Goal: Transaction & Acquisition: Purchase product/service

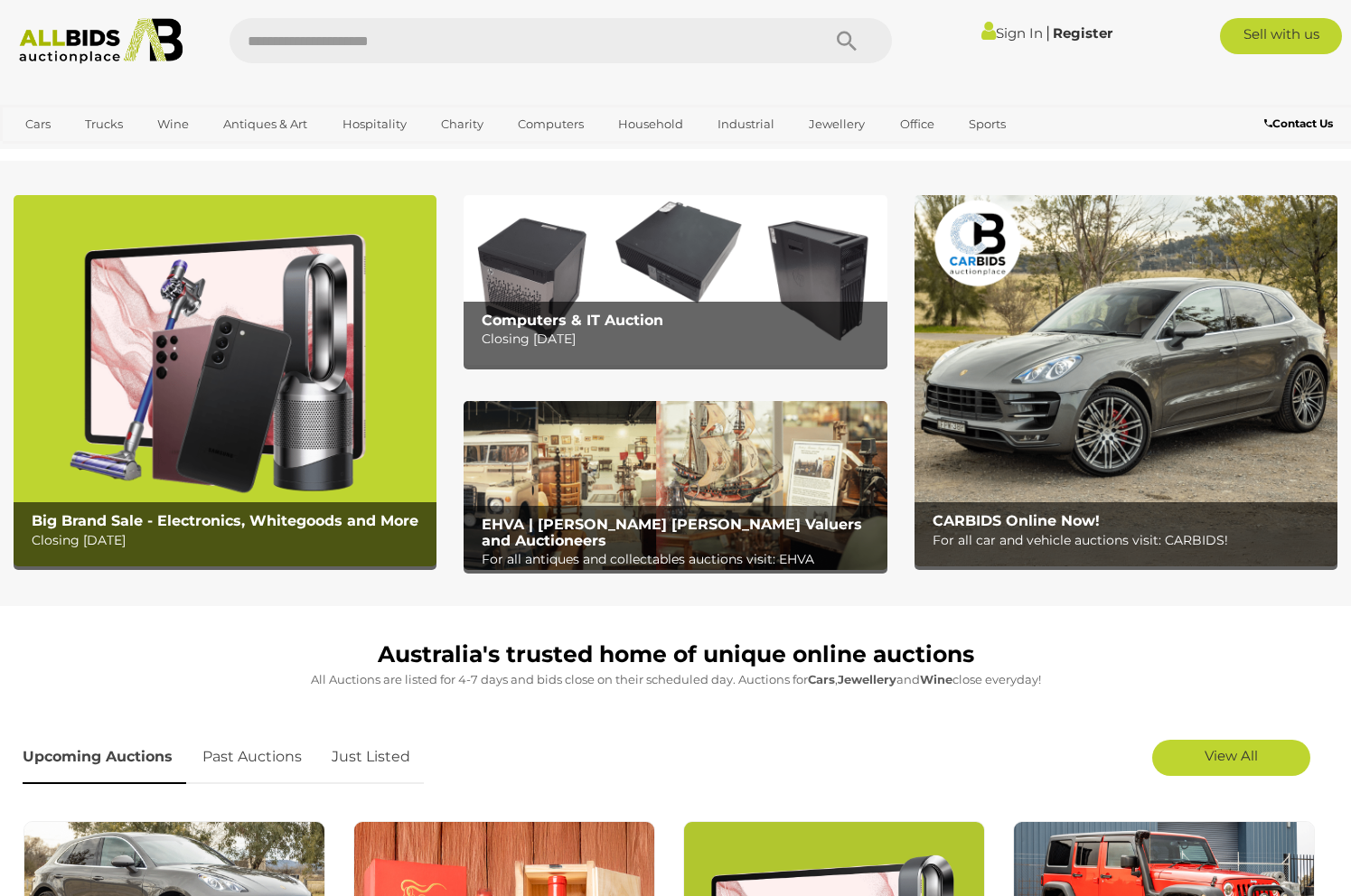
click at [283, 39] on input "text" at bounding box center [516, 40] width 574 height 45
type input "*******"
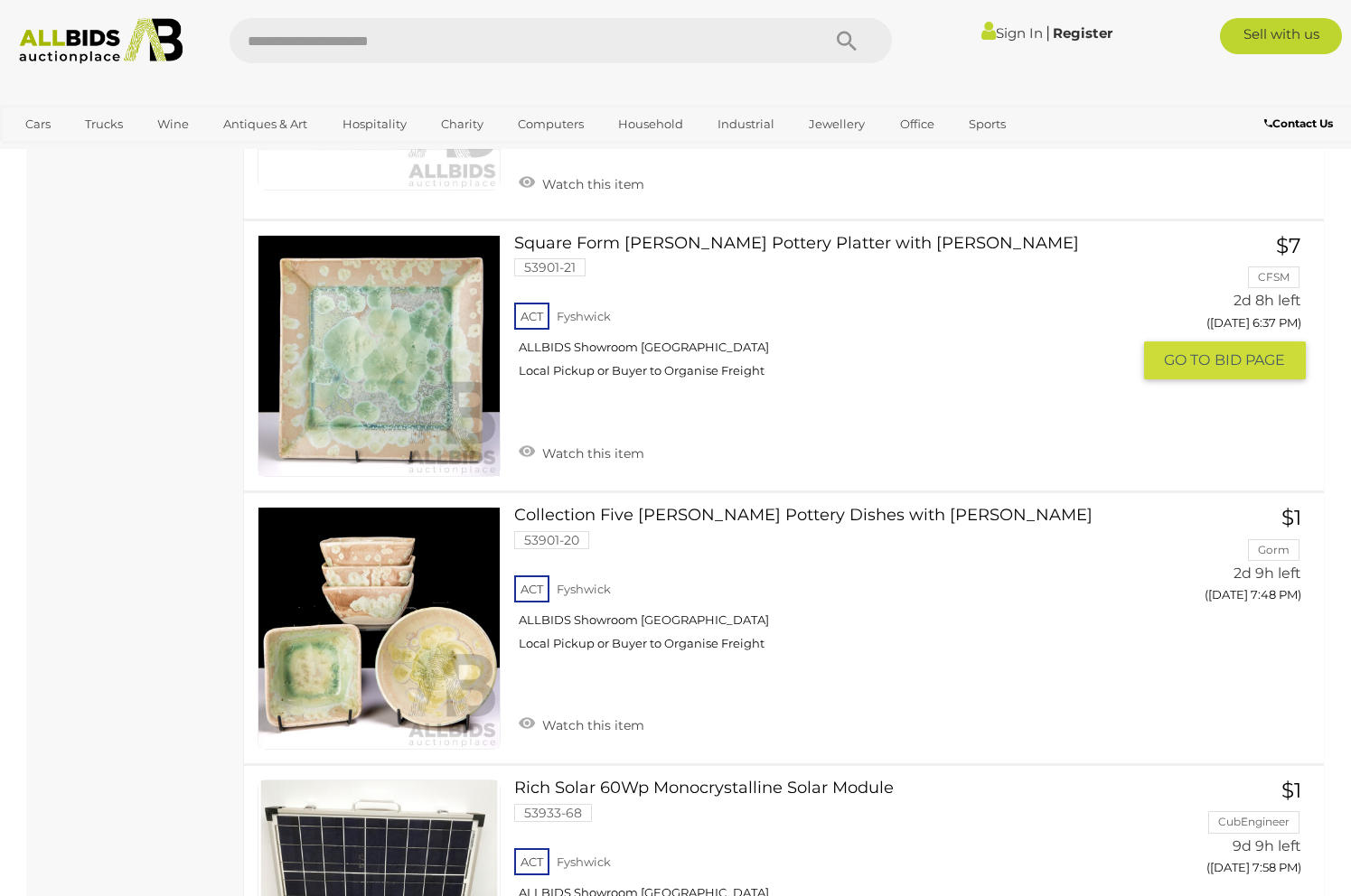
scroll to position [3737, 0]
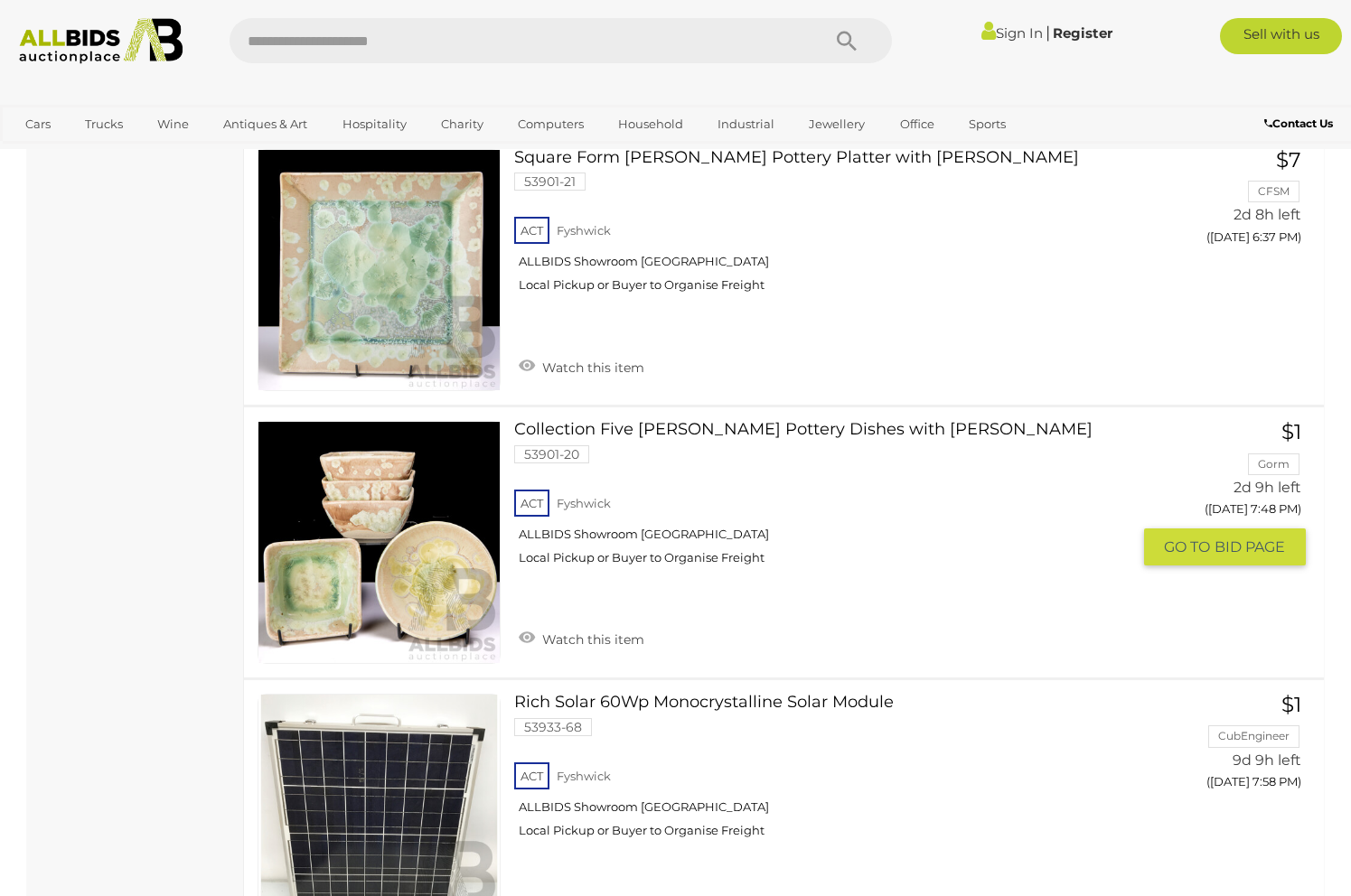
click at [387, 561] on link at bounding box center [380, 543] width 243 height 243
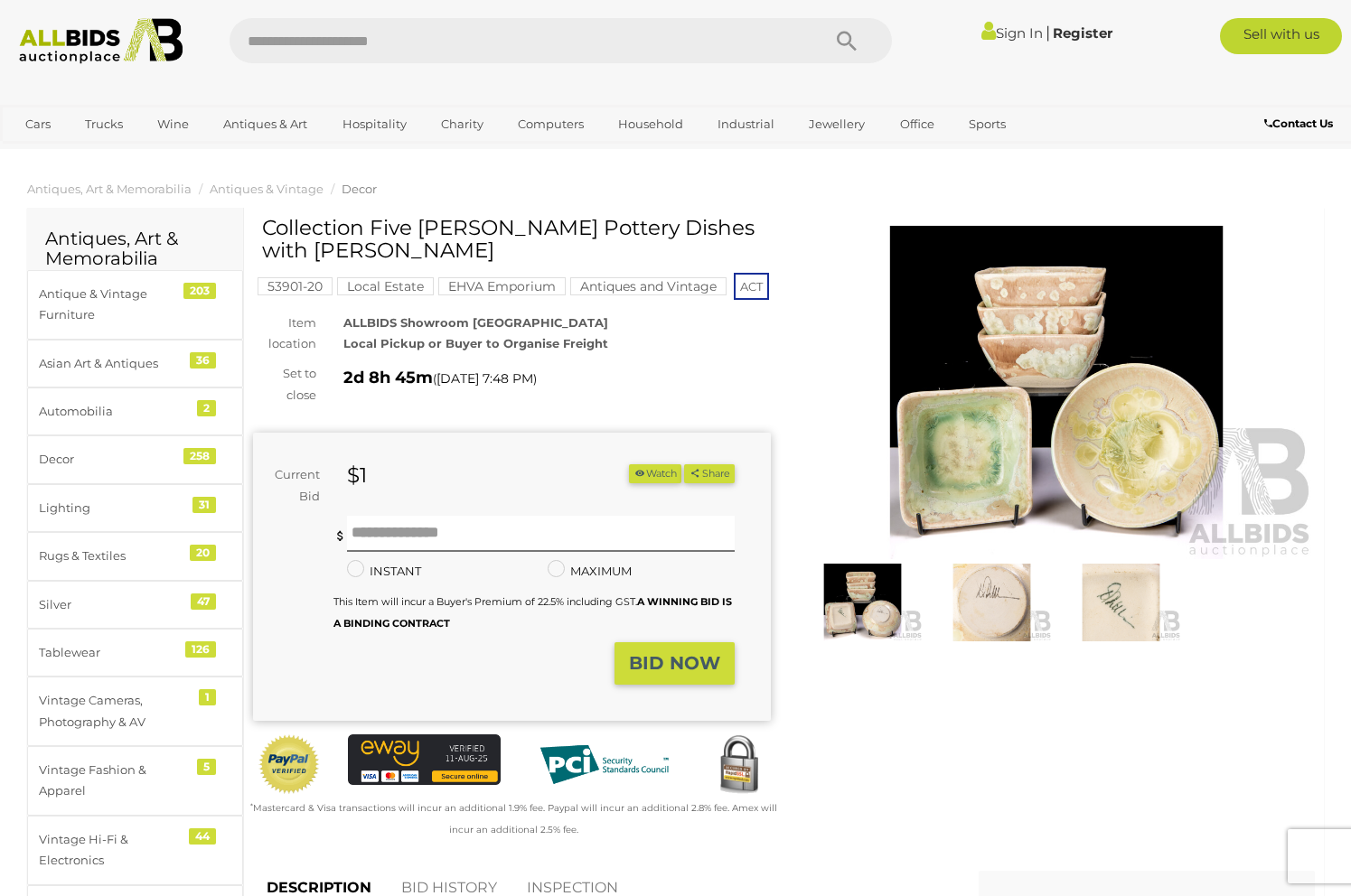
click at [983, 608] on img at bounding box center [992, 603] width 120 height 78
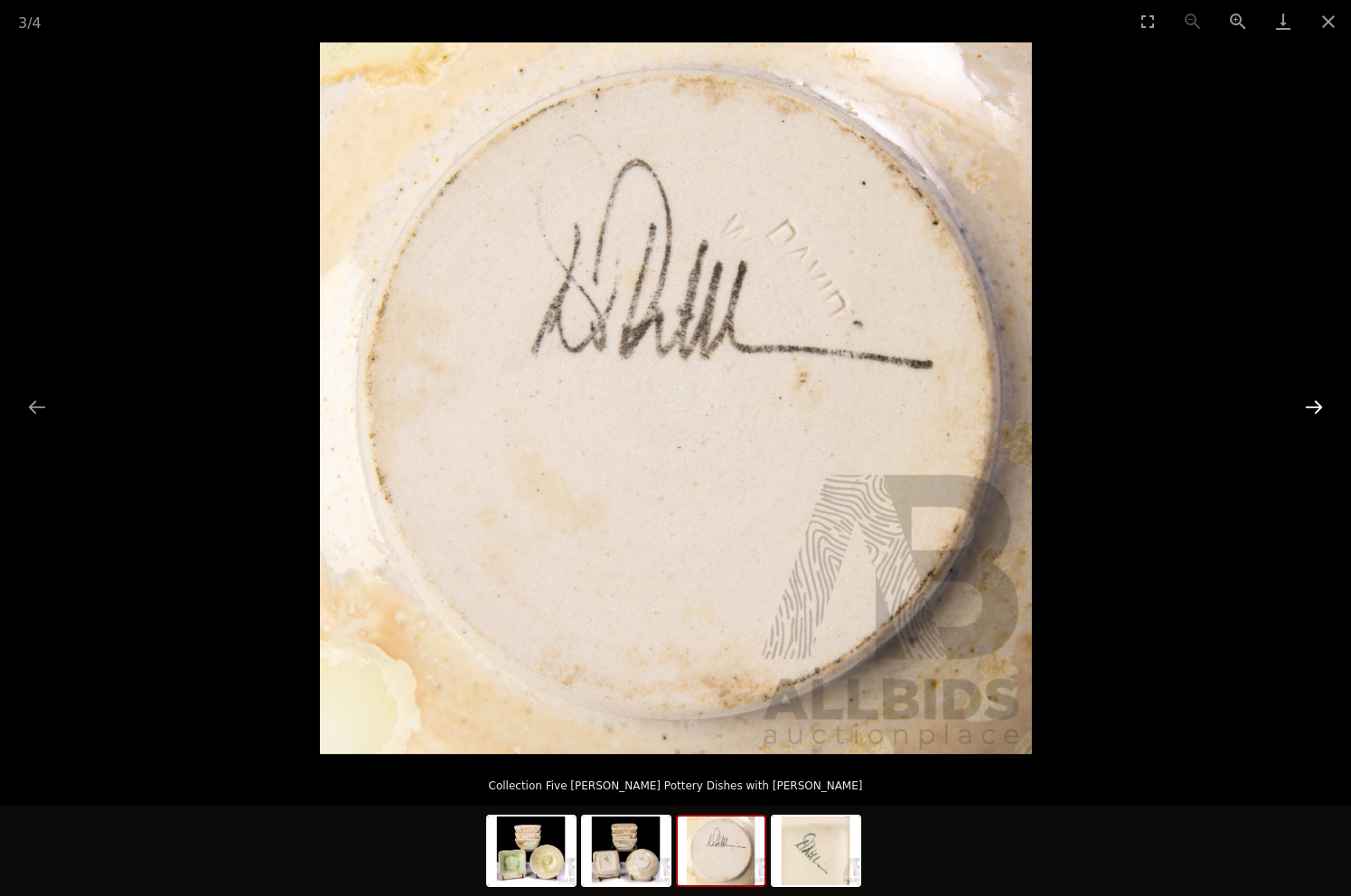
click at [1309, 406] on button "Next slide" at bounding box center [1314, 407] width 38 height 36
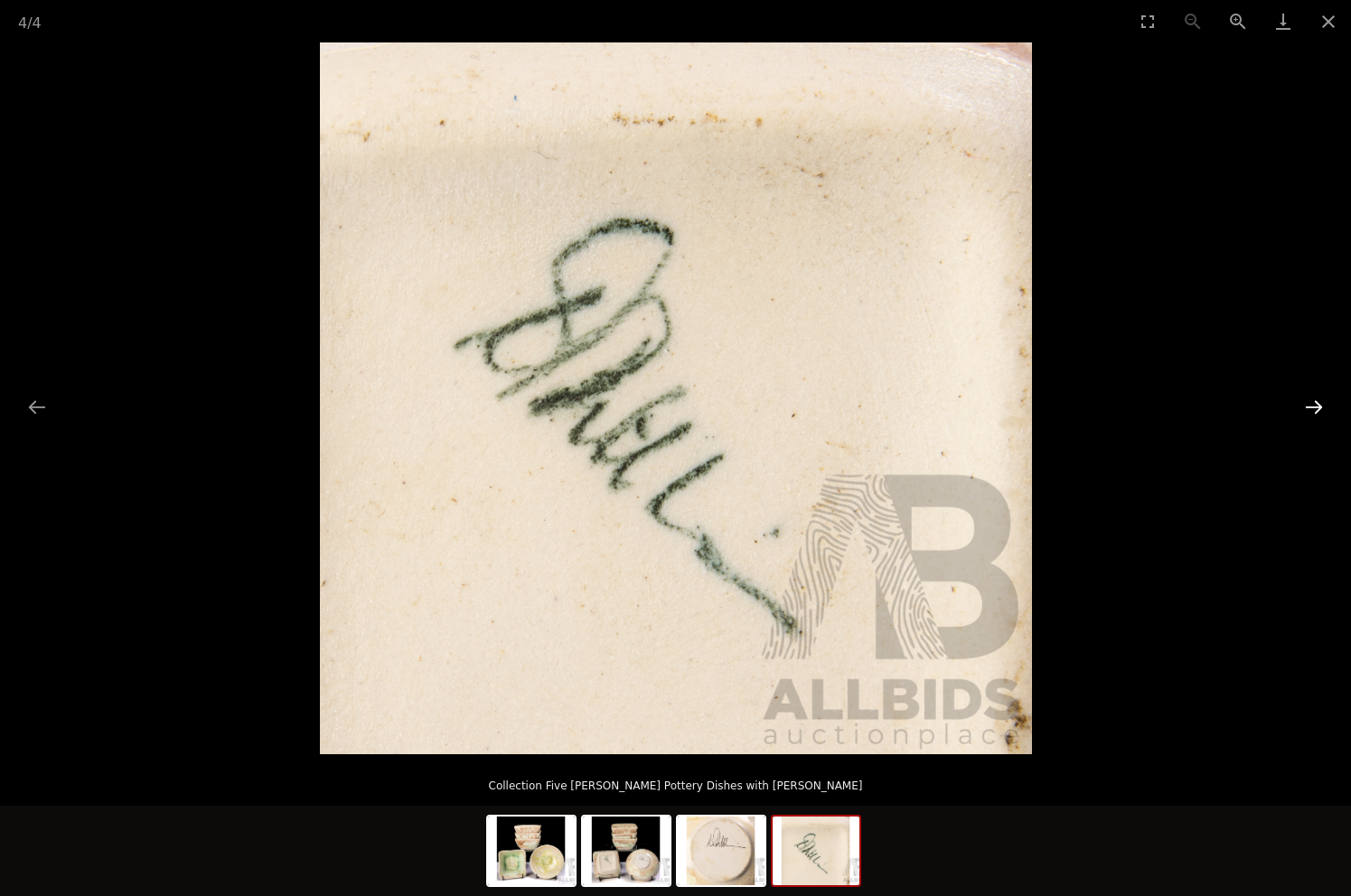
click at [1309, 405] on button "Next slide" at bounding box center [1314, 407] width 38 height 36
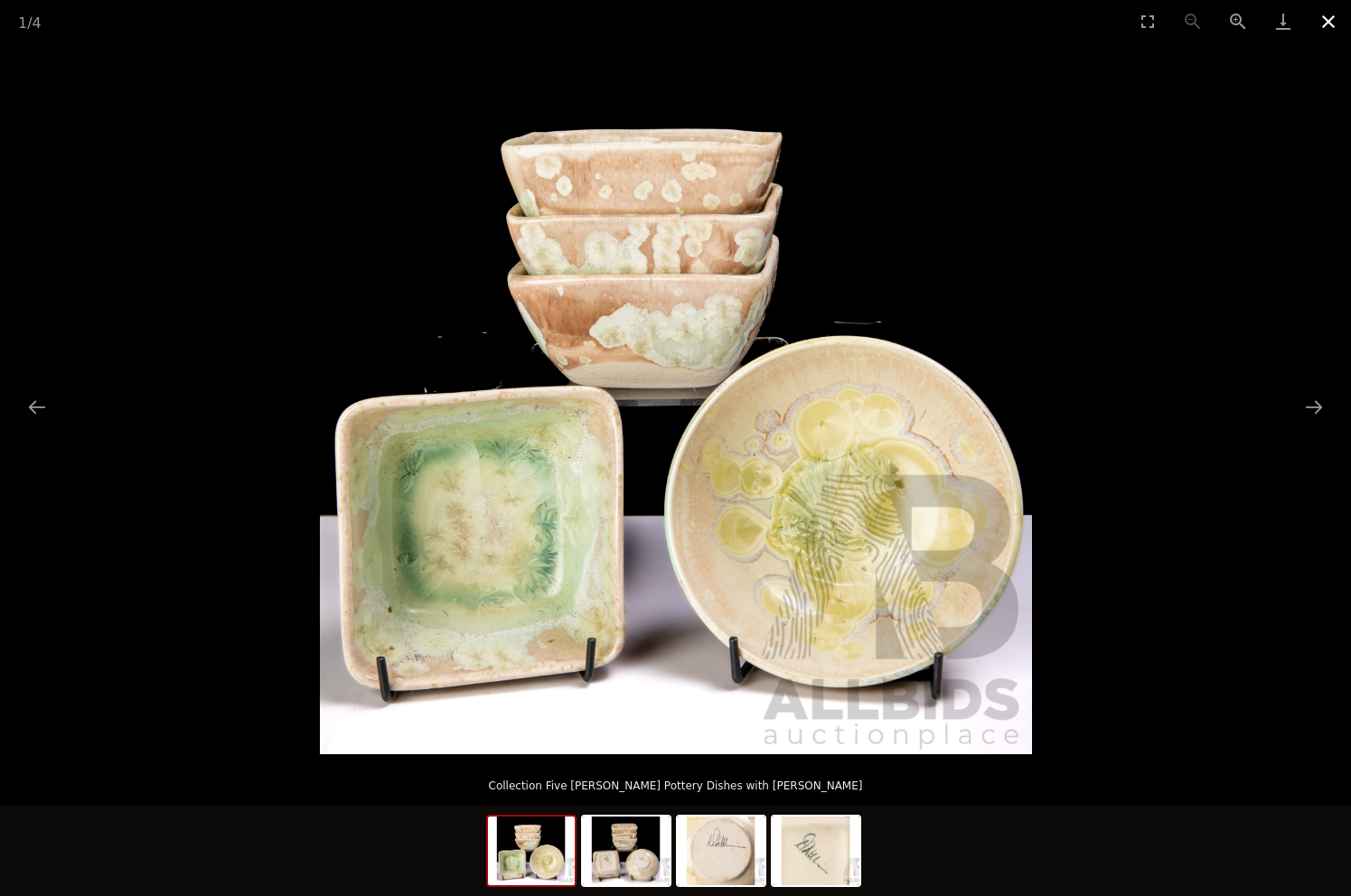
click at [1330, 19] on button "Close gallery" at bounding box center [1328, 21] width 45 height 42
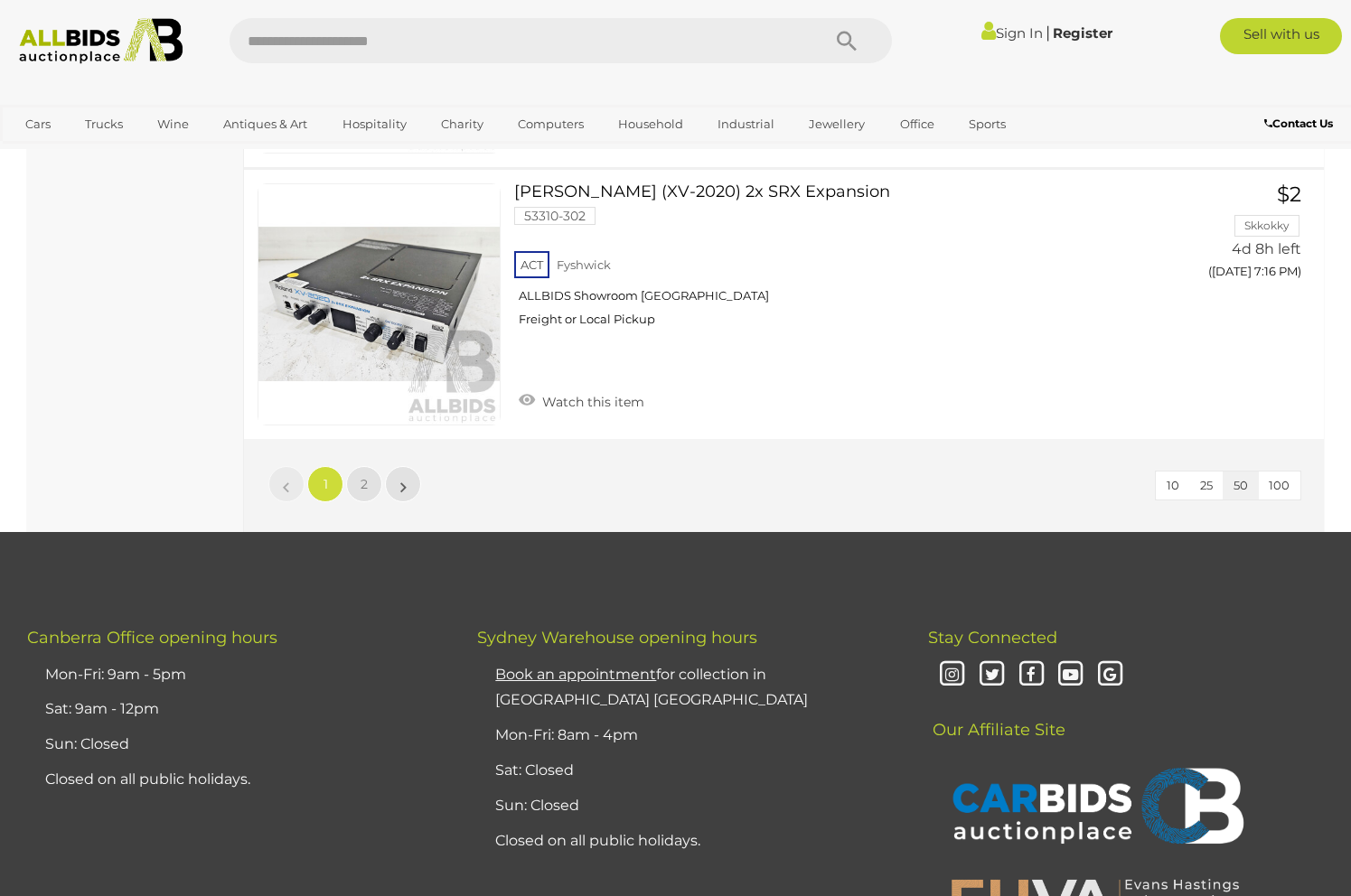
scroll to position [13707, 0]
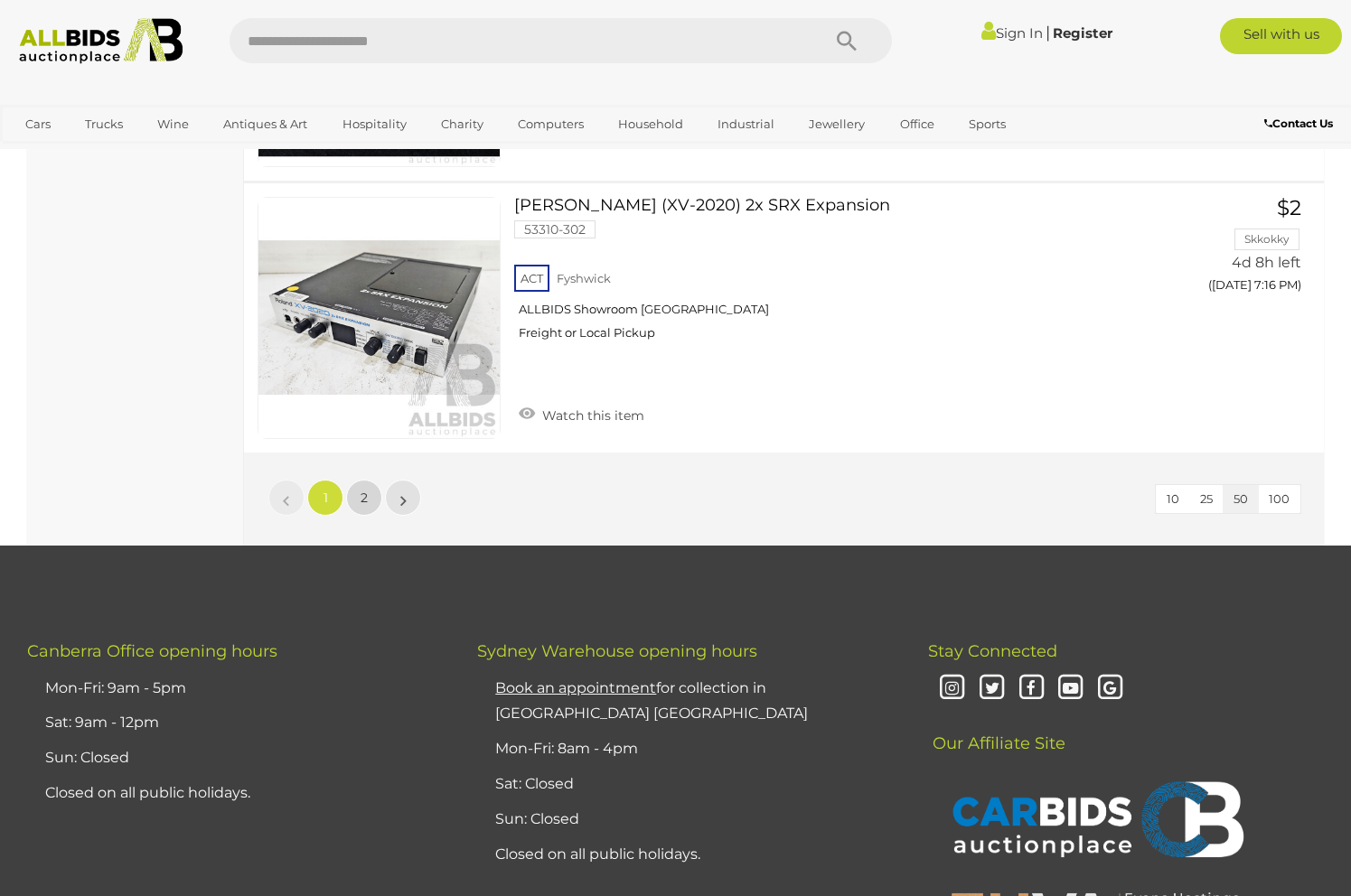
click at [361, 490] on span "2" at bounding box center [364, 498] width 7 height 16
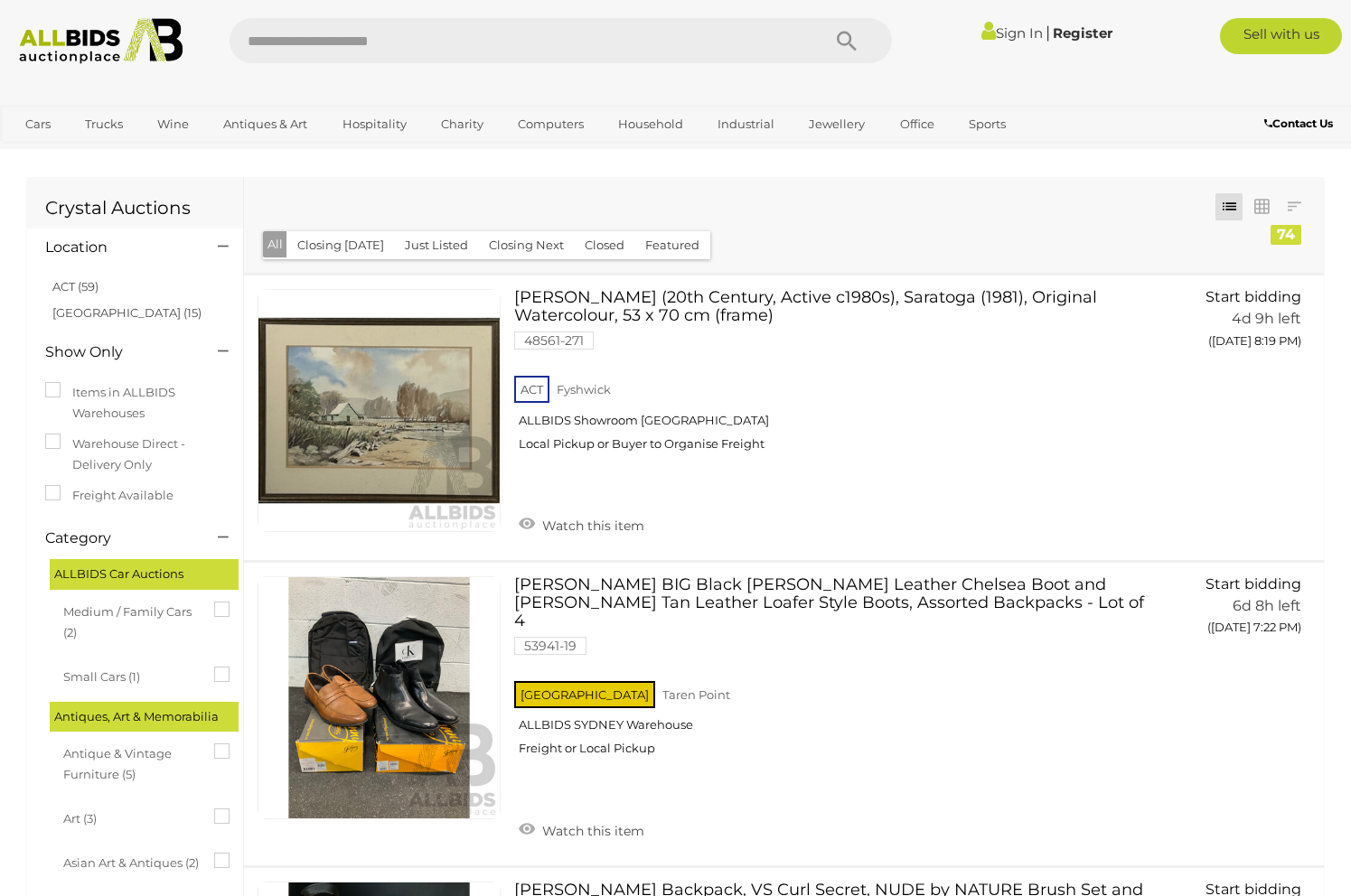
click at [301, 38] on input "text" at bounding box center [516, 40] width 574 height 45
type input "**********"
